Goal: Information Seeking & Learning: Learn about a topic

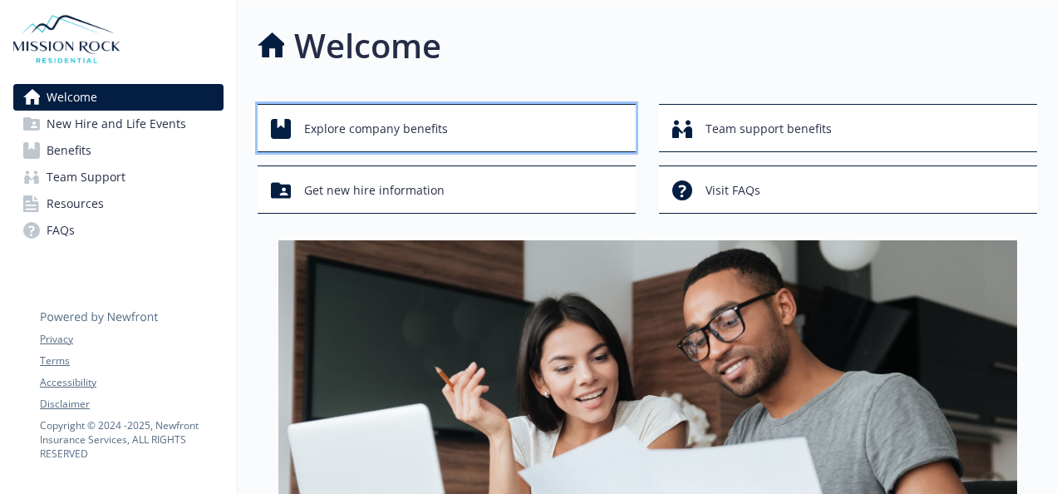
click at [373, 145] on button "Explore company benefits" at bounding box center [447, 128] width 378 height 48
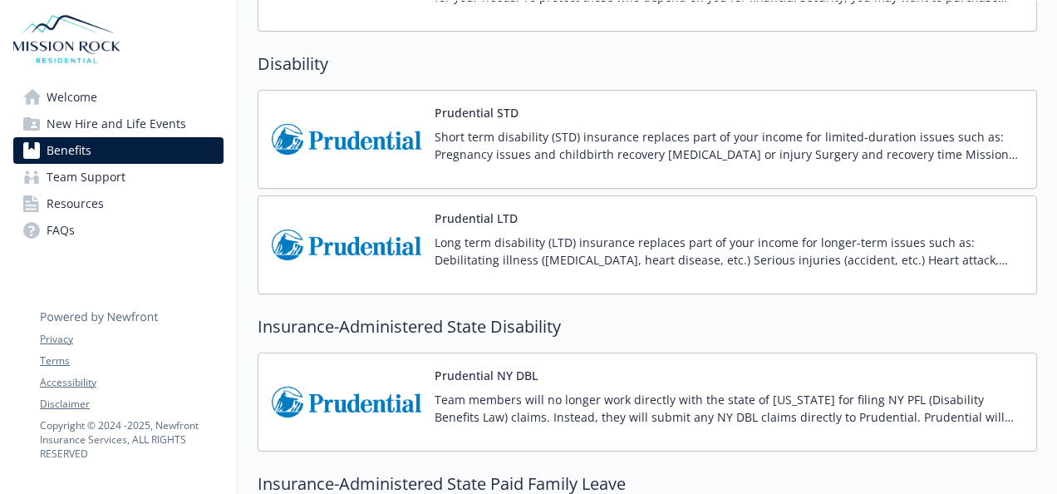
scroll to position [1341, 0]
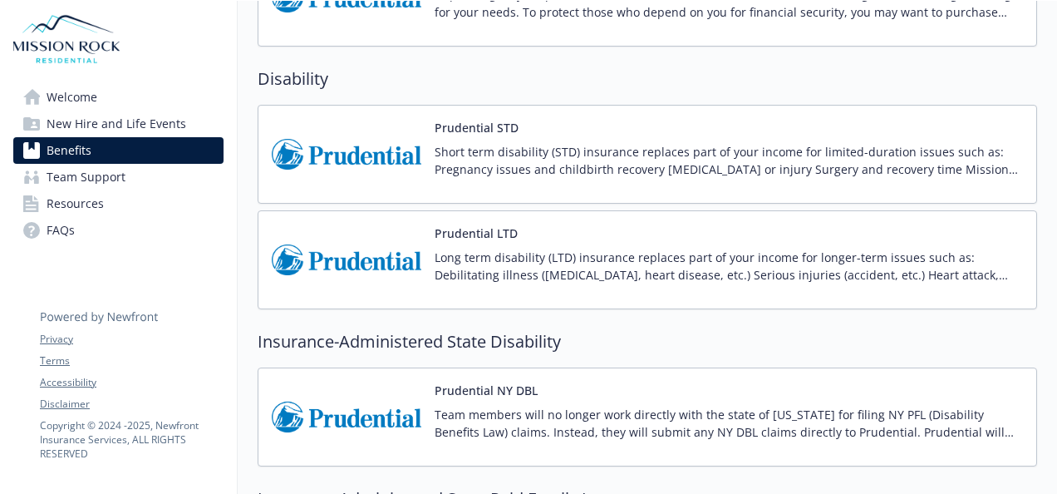
click at [396, 148] on img at bounding box center [347, 154] width 150 height 71
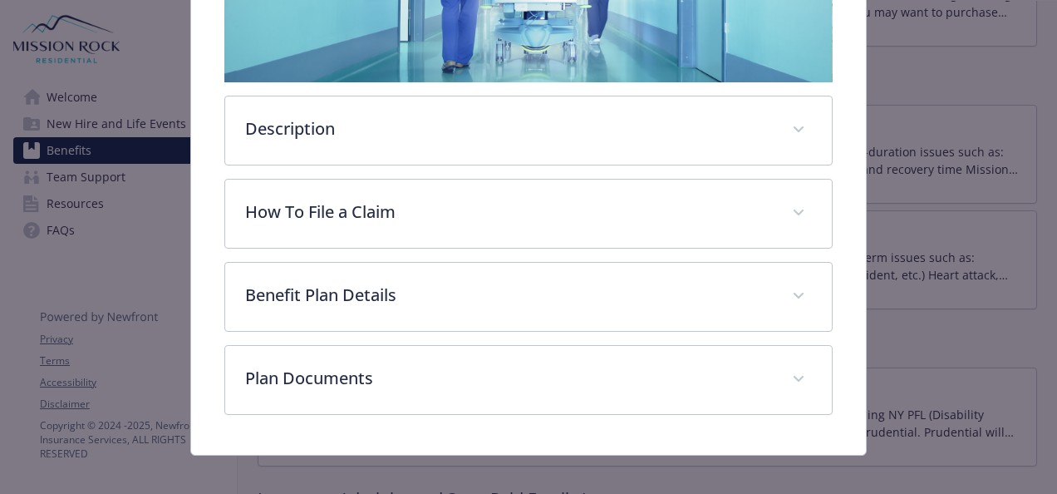
scroll to position [397, 0]
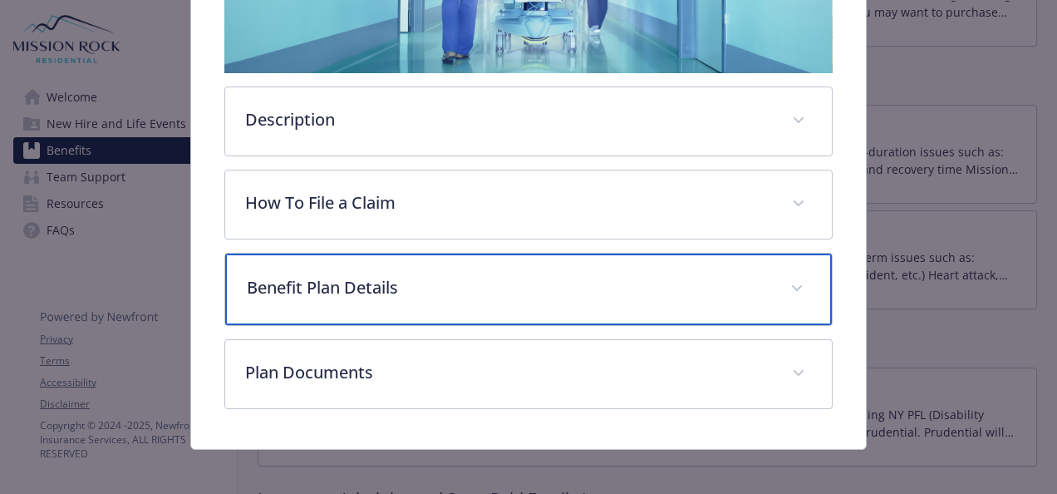
click at [306, 299] on div "Benefit Plan Details" at bounding box center [528, 288] width 607 height 71
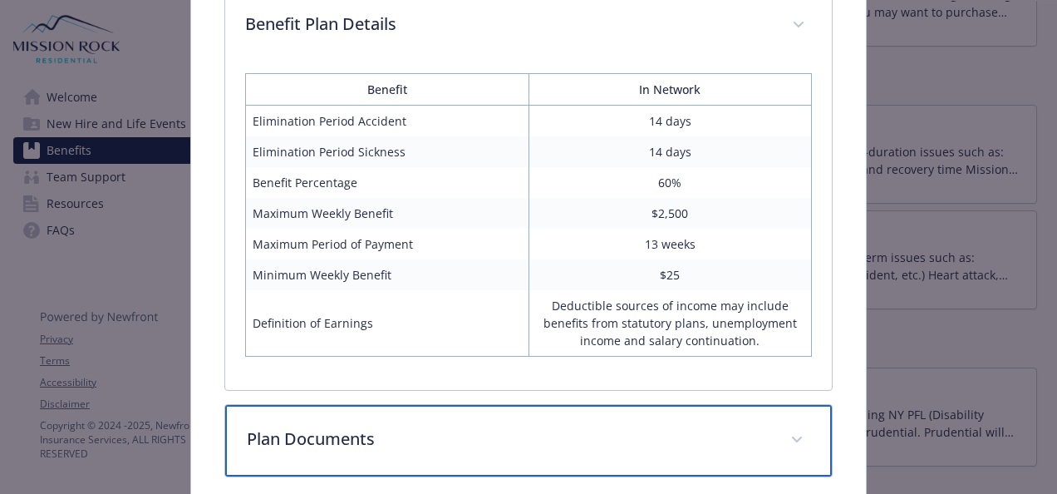
scroll to position [657, 0]
click at [723, 428] on p "Plan Documents" at bounding box center [509, 440] width 524 height 25
click at [792, 438] on icon "details for plan Disability - Prudential STD - Short Term Disability (STD)" at bounding box center [797, 441] width 10 height 7
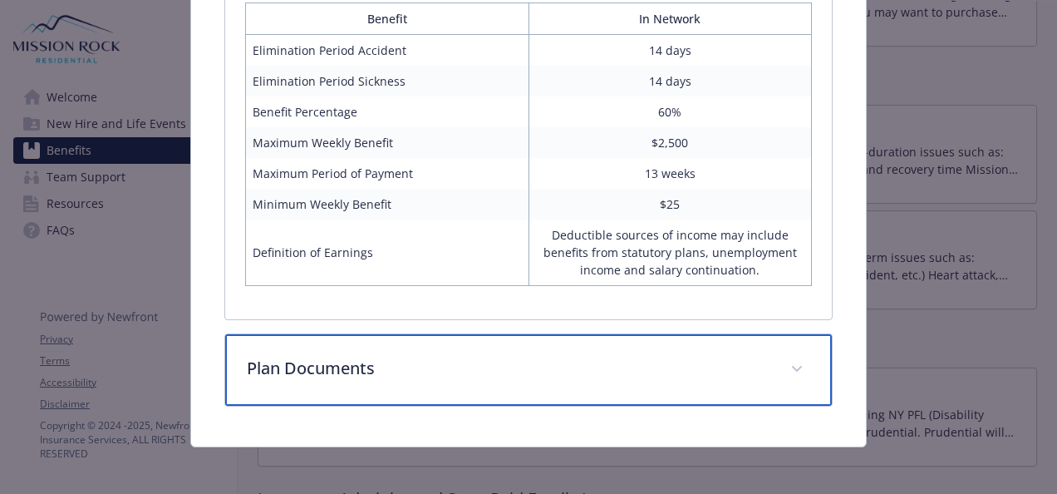
click at [328, 356] on p "Plan Documents" at bounding box center [509, 368] width 524 height 25
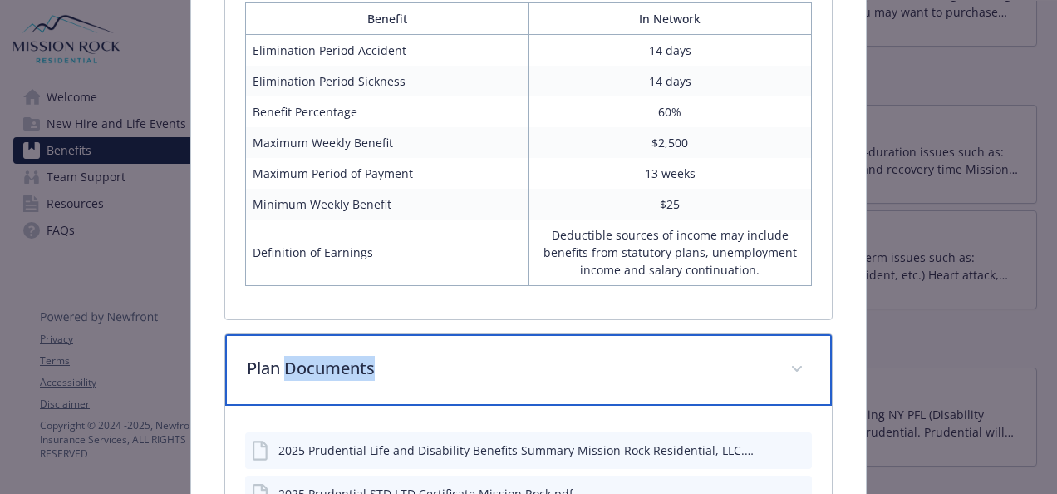
click at [328, 356] on p "Plan Documents" at bounding box center [509, 368] width 524 height 25
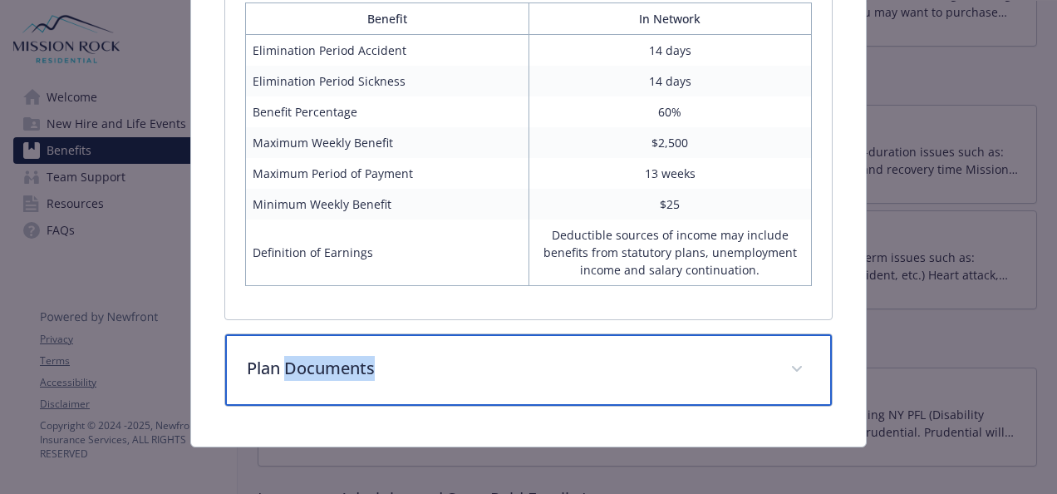
click at [334, 375] on div "Plan Documents" at bounding box center [528, 369] width 607 height 71
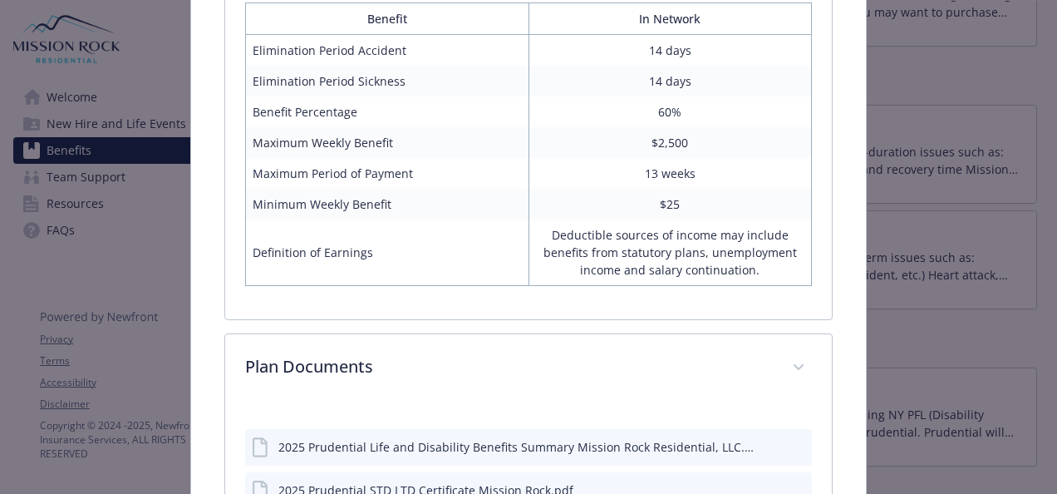
click at [514, 488] on div "2025 Prudential STD LTD Certificate Mission Rock.pdf" at bounding box center [425, 489] width 295 height 17
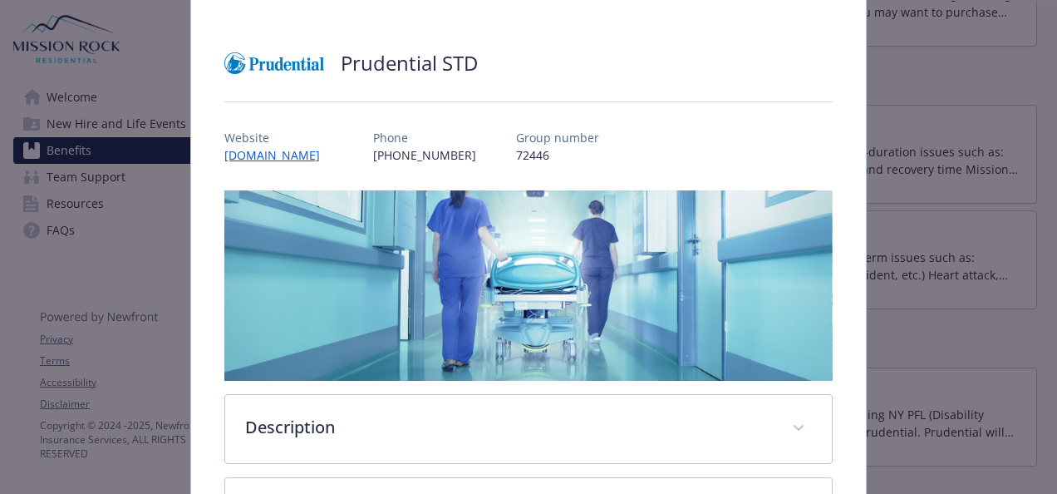
scroll to position [0, 0]
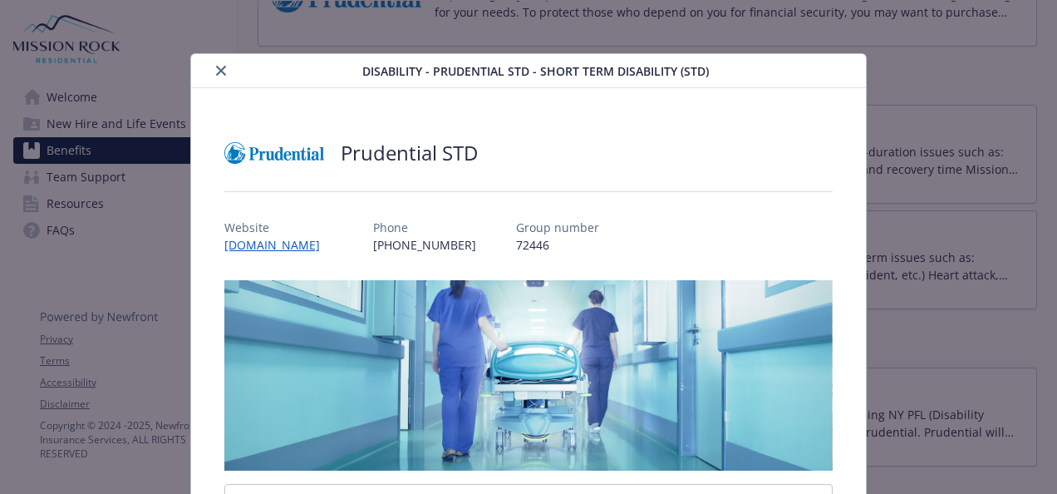
click at [216, 66] on icon "close" at bounding box center [221, 71] width 10 height 10
